Goal: Check status: Check status

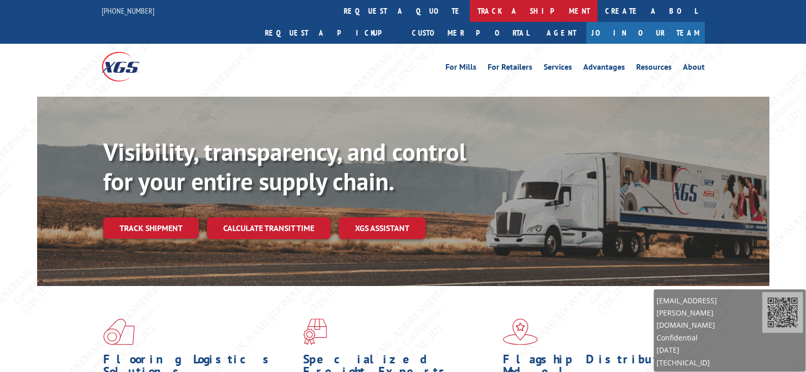
click at [470, 16] on link "track a shipment" at bounding box center [534, 11] width 128 height 22
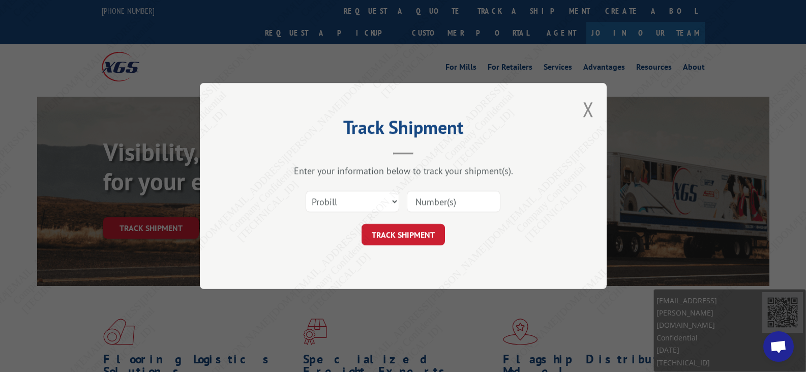
click at [443, 208] on input at bounding box center [454, 201] width 94 height 21
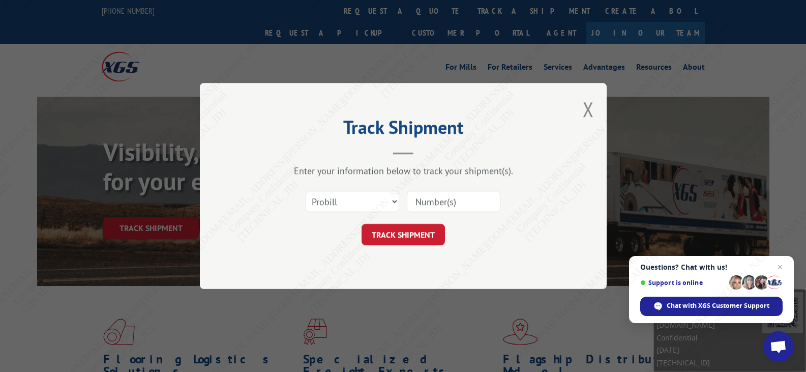
paste input "17501757"
type input "17501757"
click at [426, 237] on button "TRACK SHIPMENT" at bounding box center [402, 234] width 83 height 21
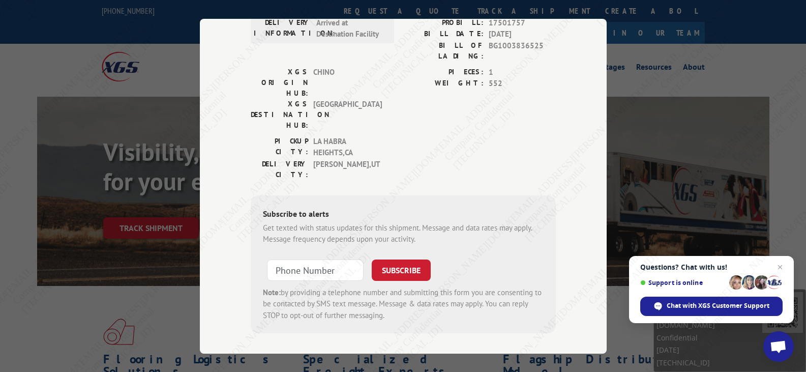
scroll to position [64, 0]
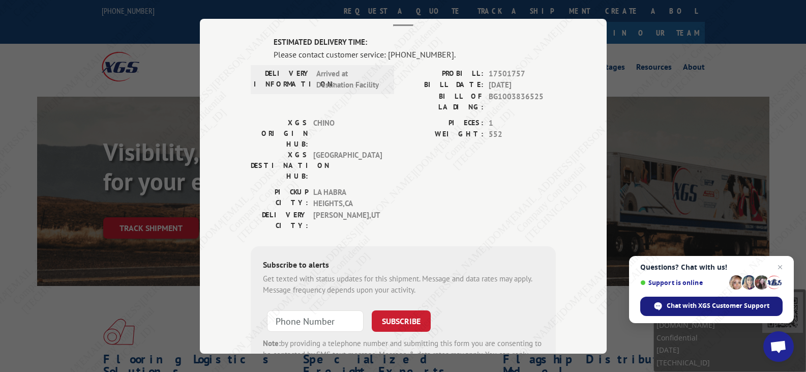
click at [716, 312] on span "Chat with XGS Customer Support" at bounding box center [711, 305] width 142 height 19
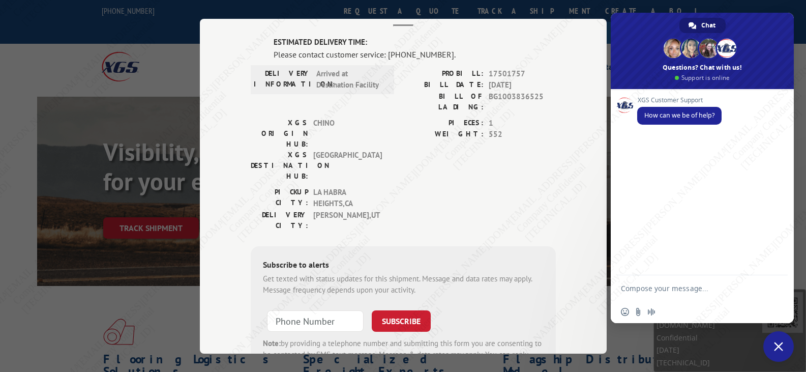
scroll to position [0, 0]
click at [684, 294] on textarea "Compose your message..." at bounding box center [692, 287] width 142 height 25
type textarea "Hi, Whats the status of 17501757?"
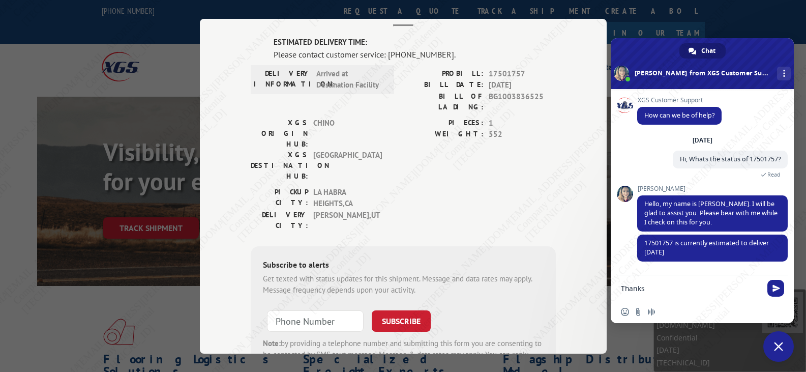
type textarea "Thanks!"
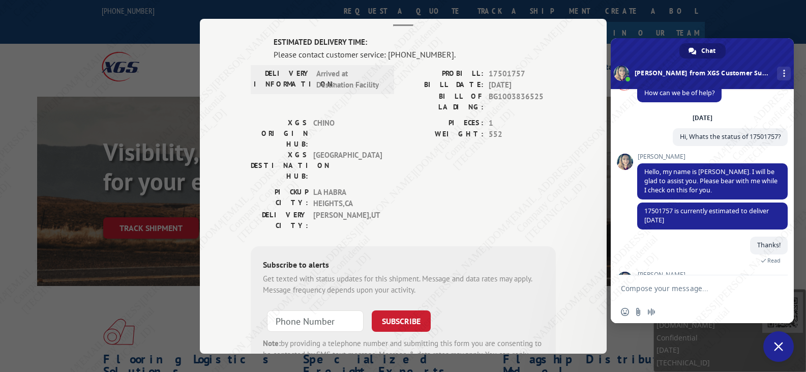
scroll to position [67, 0]
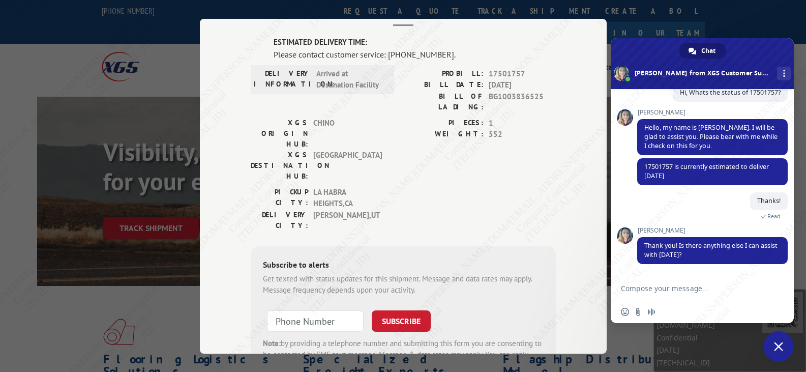
click at [688, 295] on textarea "Compose your message..." at bounding box center [692, 287] width 142 height 25
paste textarea "17587209"
type textarea "Yes, whats the status on17587209"
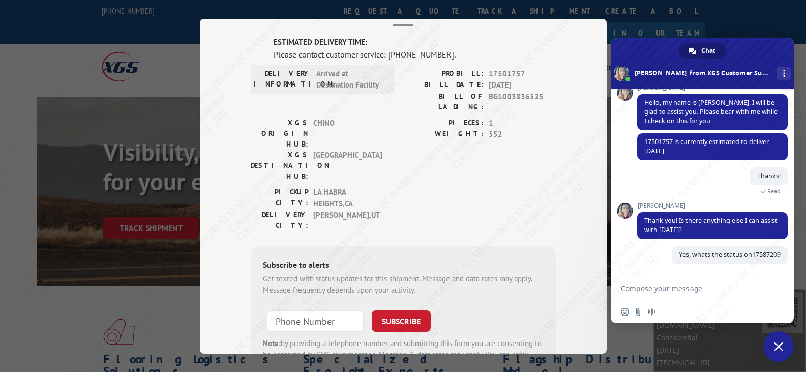
scroll to position [91, 0]
click at [99, 199] on div "Track Shipment ESTIMATED DELIVERY TIME: Please contact customer service: [PHONE…" at bounding box center [403, 186] width 806 height 372
click at [118, 194] on div "Track Shipment ESTIMATED DELIVERY TIME: Please contact customer service: [PHONE…" at bounding box center [403, 186] width 806 height 372
click at [452, 7] on div "Track Shipment ESTIMATED DELIVERY TIME: Please contact customer service: [PHONE…" at bounding box center [403, 186] width 806 height 372
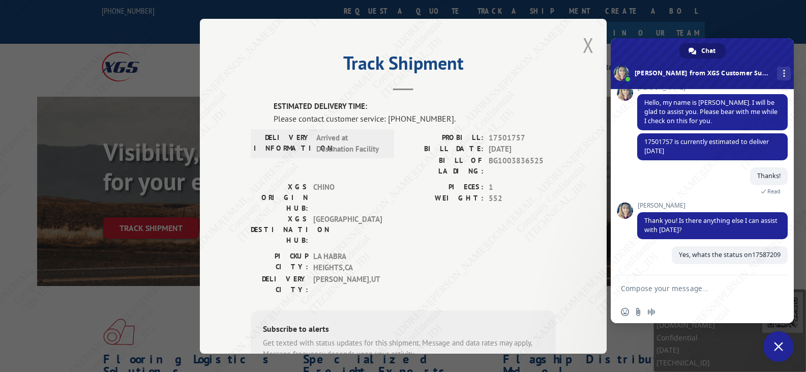
click at [582, 46] on button "Close modal" at bounding box center [587, 45] width 11 height 27
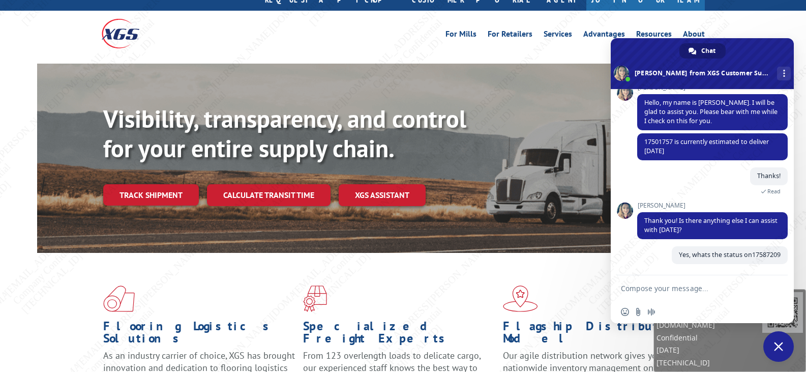
scroll to position [51, 0]
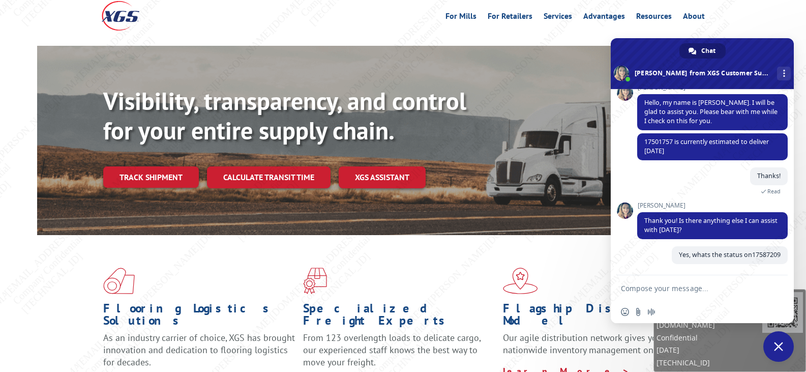
click at [160, 166] on link "Track shipment" at bounding box center [151, 176] width 96 height 21
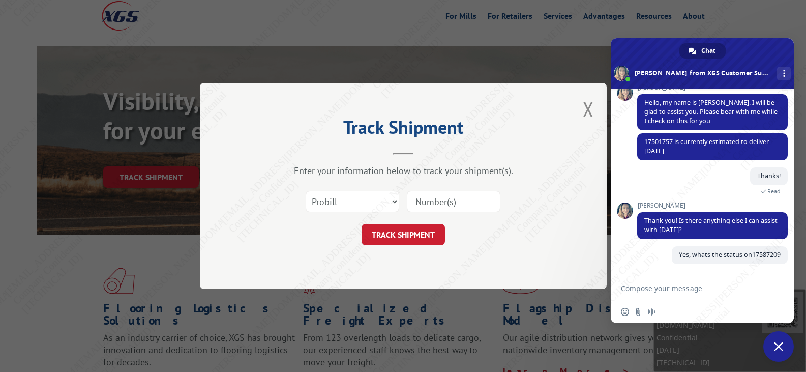
click at [476, 205] on input at bounding box center [454, 201] width 94 height 21
paste input "17587209"
type input "17587209"
click at [379, 231] on button "TRACK SHIPMENT" at bounding box center [402, 234] width 83 height 21
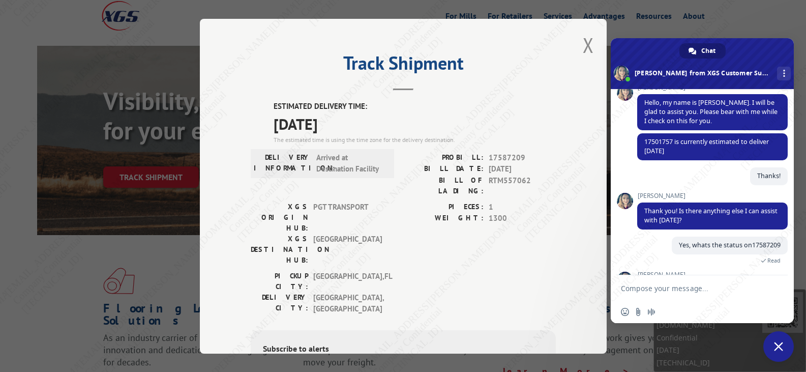
scroll to position [136, 0]
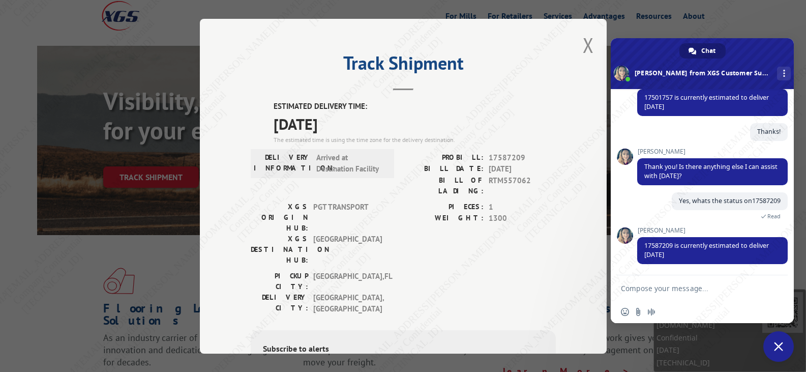
click at [686, 311] on div "Insert an emoji Send a file Audio message" at bounding box center [701, 311] width 183 height 22
click at [698, 286] on textarea "Compose your message..." at bounding box center [692, 287] width 142 height 25
type textarea "Thanks!"
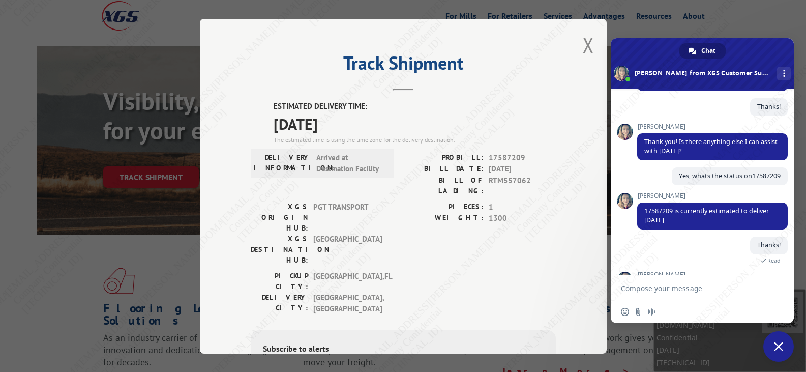
scroll to position [241, 0]
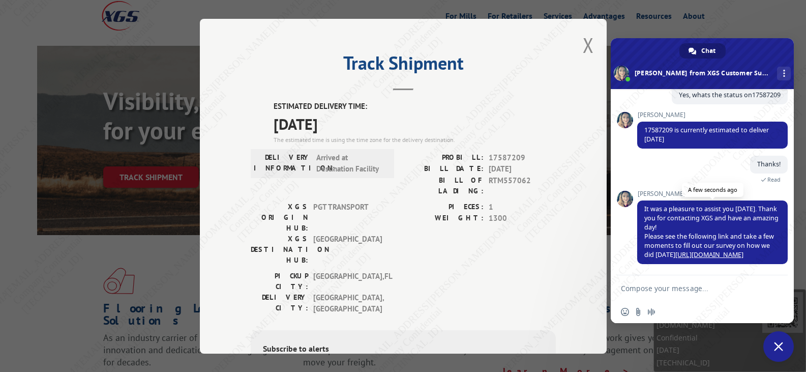
click at [728, 252] on link "[URL][DOMAIN_NAME]" at bounding box center [709, 254] width 68 height 9
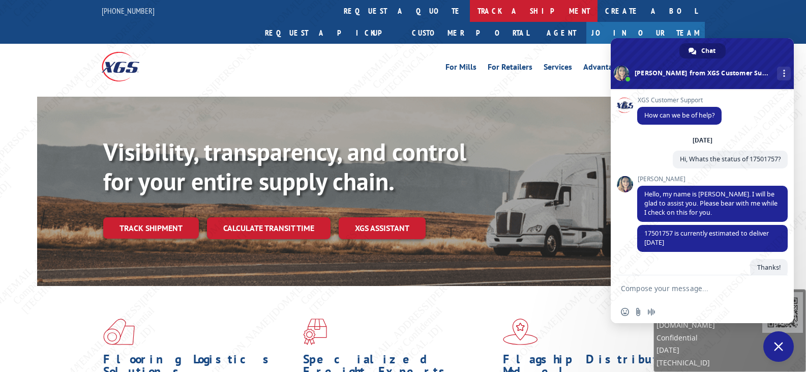
scroll to position [241, 0]
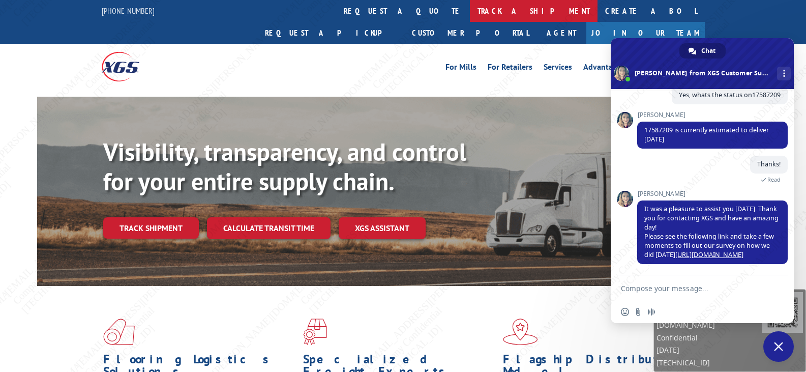
click at [470, 15] on link "track a shipment" at bounding box center [534, 11] width 128 height 22
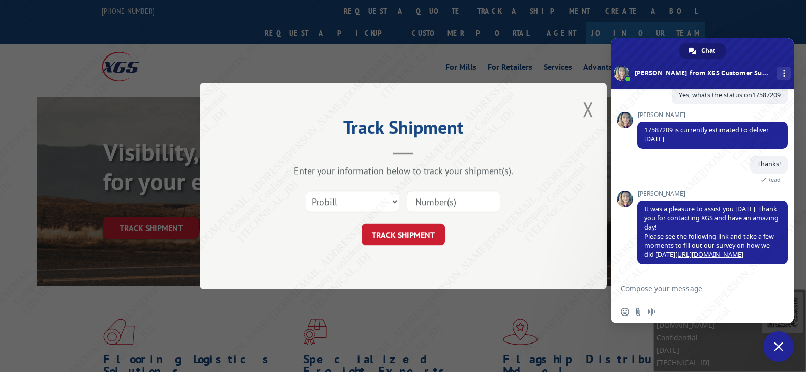
click at [468, 210] on input at bounding box center [454, 201] width 94 height 21
paste input "17589572"
type input "17589572"
click at [410, 229] on button "TRACK SHIPMENT" at bounding box center [402, 234] width 83 height 21
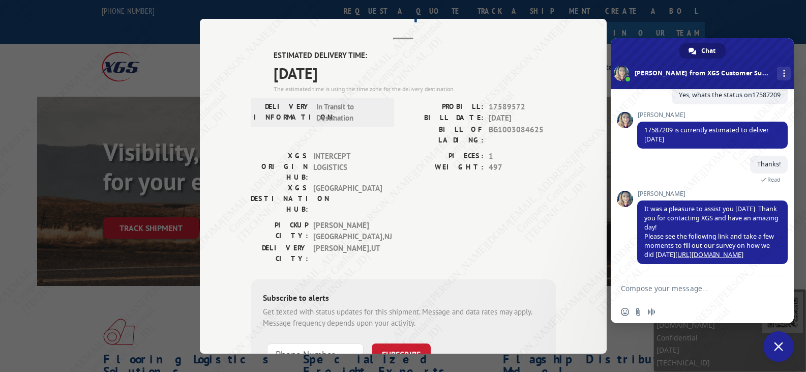
scroll to position [135, 0]
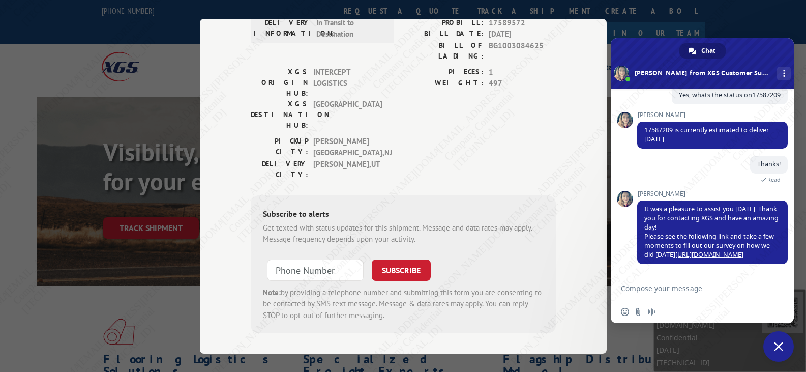
click at [708, 293] on textarea "Compose your message..." at bounding box center [692, 287] width 142 height 25
paste textarea "17589572"
type textarea "Hi, When will 17589572 go out for delivery?"
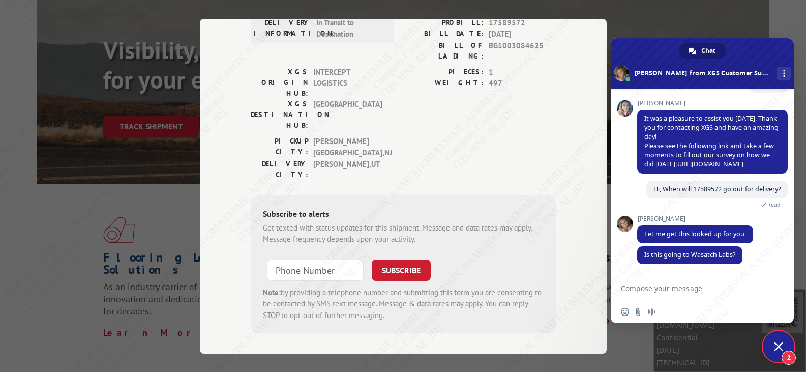
scroll to position [352, 0]
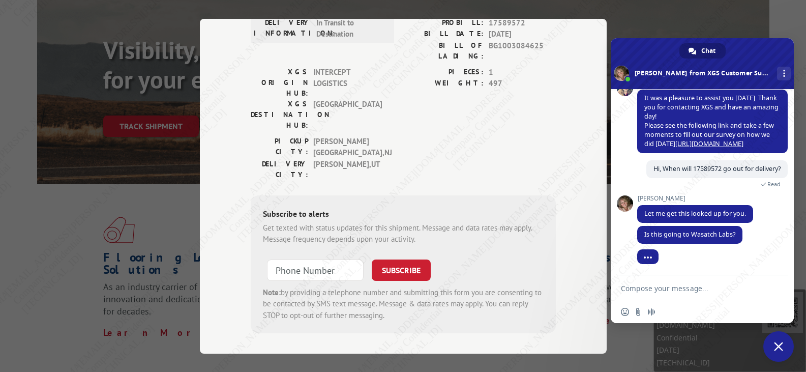
click at [646, 291] on textarea "Compose your message..." at bounding box center [692, 287] width 142 height 25
type textarea "yes"
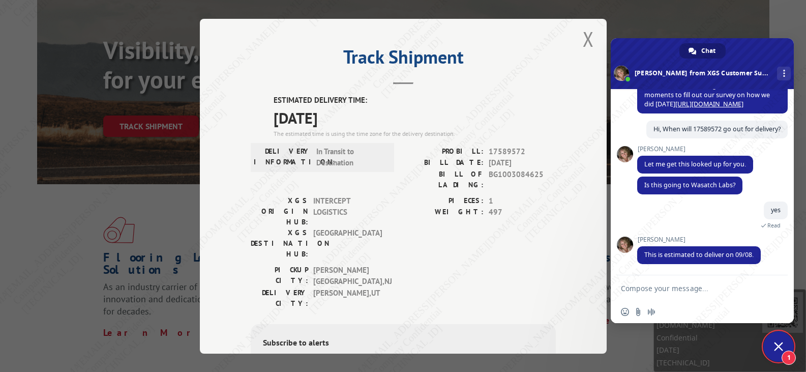
scroll to position [0, 0]
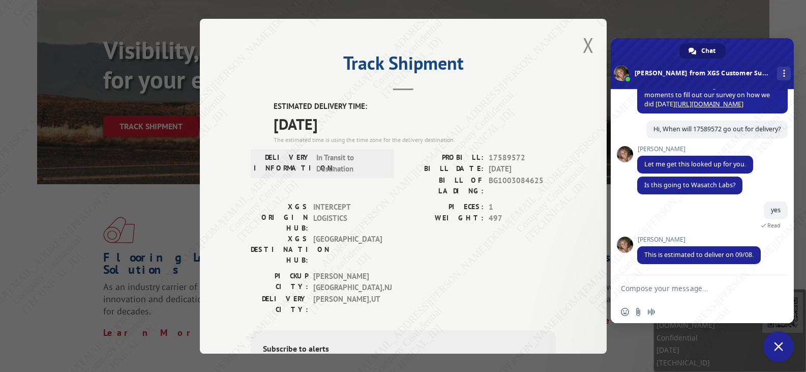
click at [697, 287] on textarea "Compose your message..." at bounding box center [692, 287] width 142 height 25
type textarea "Ok, thanks"
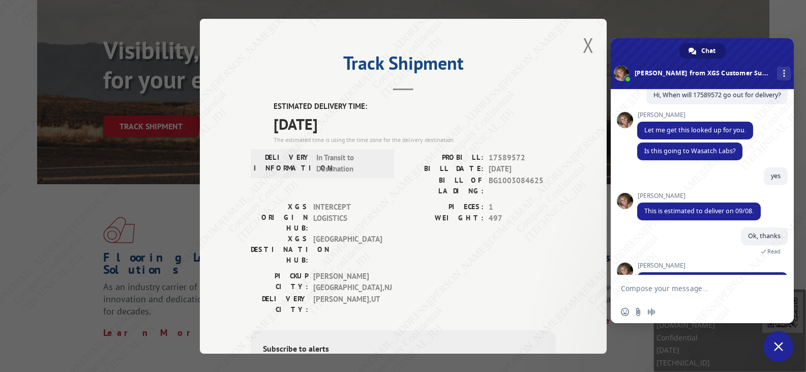
scroll to position [518, 0]
